Goal: Task Accomplishment & Management: Use online tool/utility

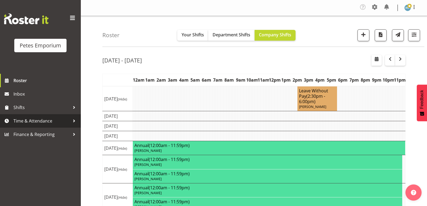
click at [26, 121] on span "Time & Attendance" at bounding box center [41, 121] width 57 height 8
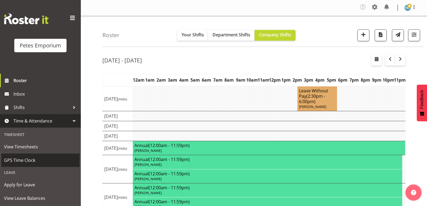
click at [26, 159] on span "GPS Time Clock" at bounding box center [40, 160] width 73 height 8
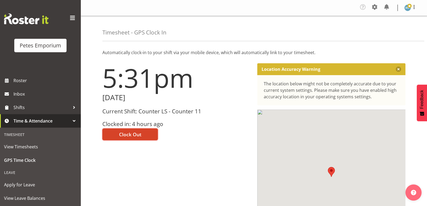
click at [140, 135] on span "Clock Out" at bounding box center [130, 134] width 22 height 7
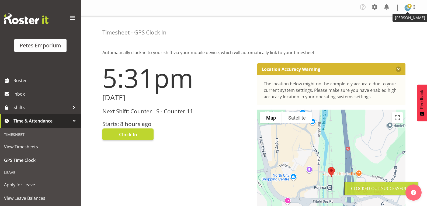
click at [410, 7] on span at bounding box center [410, 6] width 4 height 4
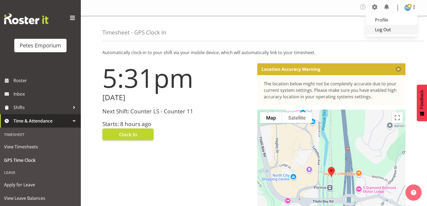
drag, startPoint x: 387, startPoint y: 30, endPoint x: 389, endPoint y: 28, distance: 3.6
click at [387, 30] on link "Log Out" at bounding box center [392, 30] width 52 height 10
